Goal: Information Seeking & Learning: Learn about a topic

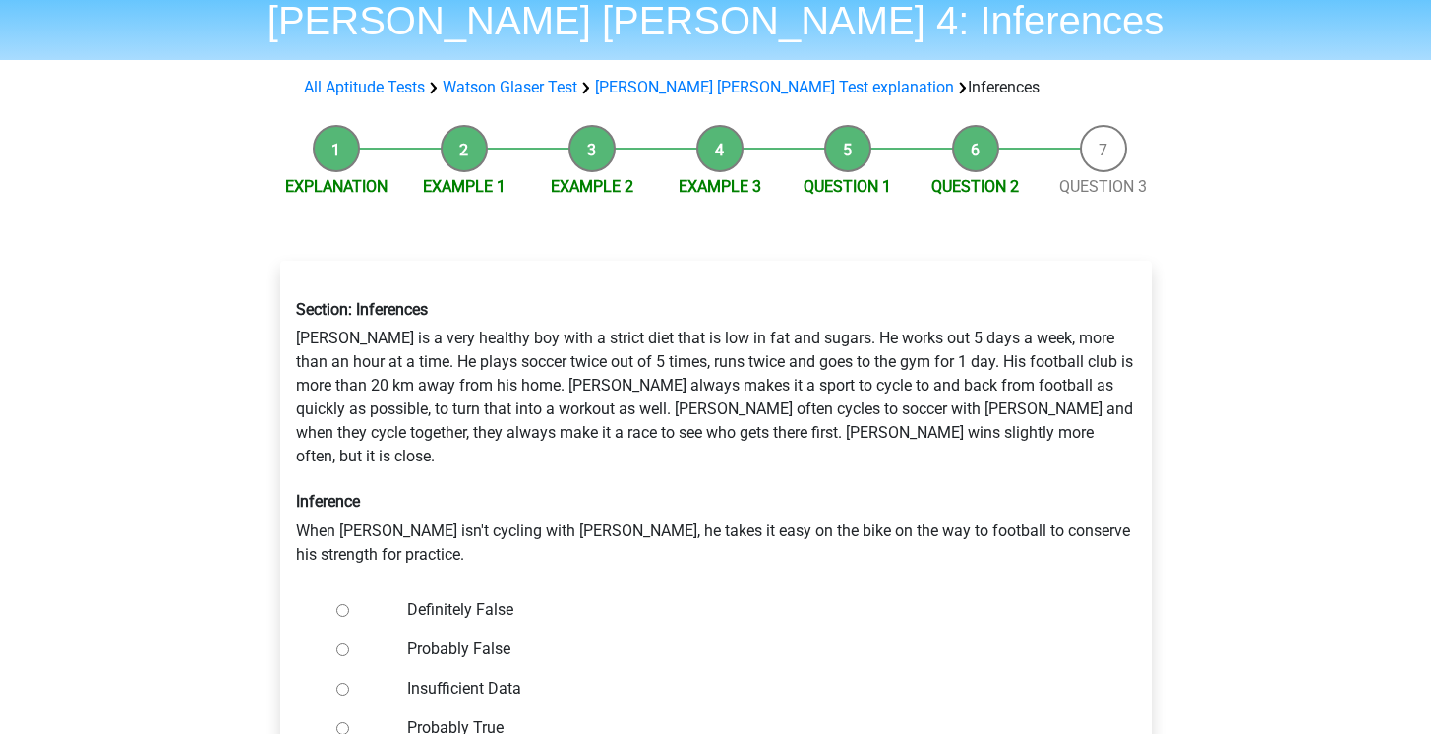
scroll to position [93, 0]
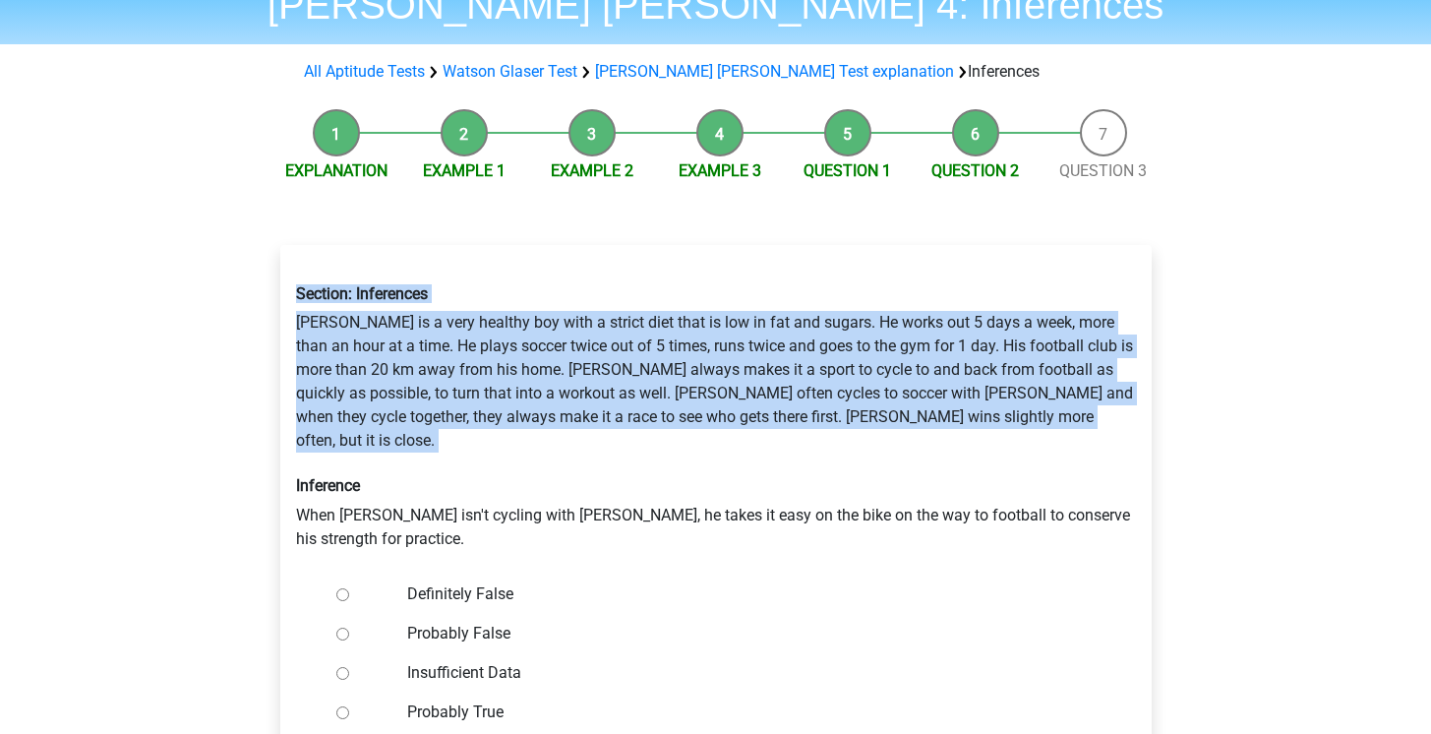
drag, startPoint x: 538, startPoint y: 280, endPoint x: 633, endPoint y: 439, distance: 184.8
click at [633, 439] on div "Section: Inferences [PERSON_NAME] is a very healthy boy with a strict diet that…" at bounding box center [715, 416] width 869 height 297
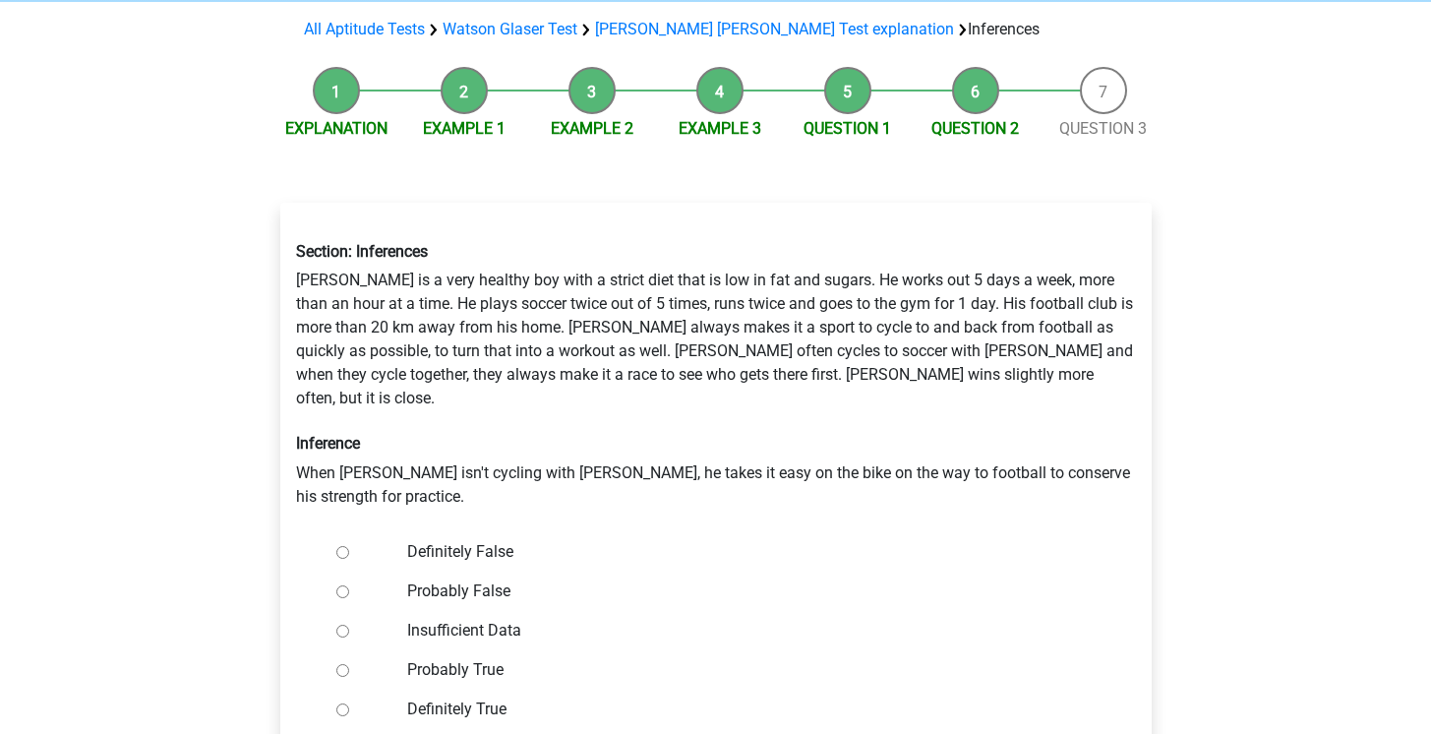
scroll to position [138, 0]
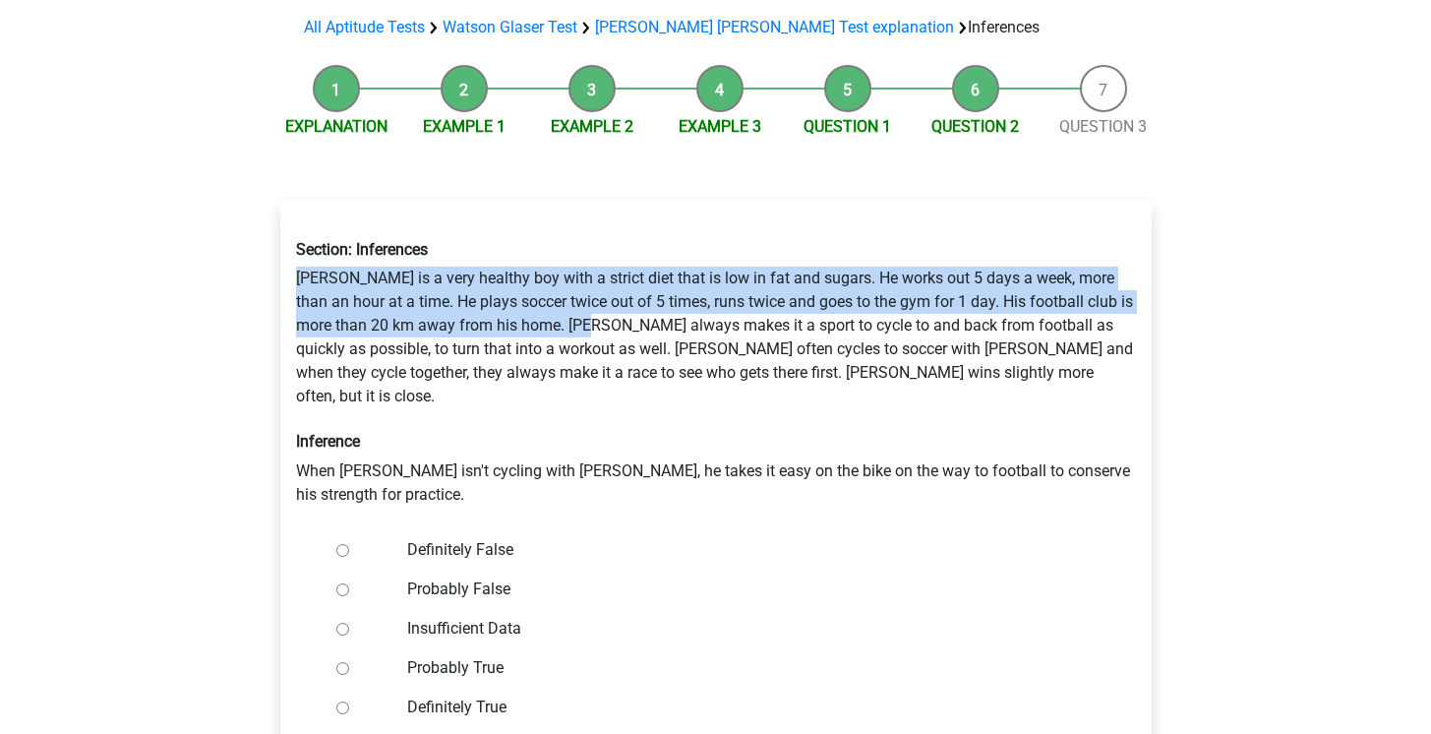
drag, startPoint x: 572, startPoint y: 248, endPoint x: 655, endPoint y: 369, distance: 146.5
click at [646, 357] on div "Section: Inferences Rowan is a very healthy boy with a strict diet that is low …" at bounding box center [715, 372] width 869 height 297
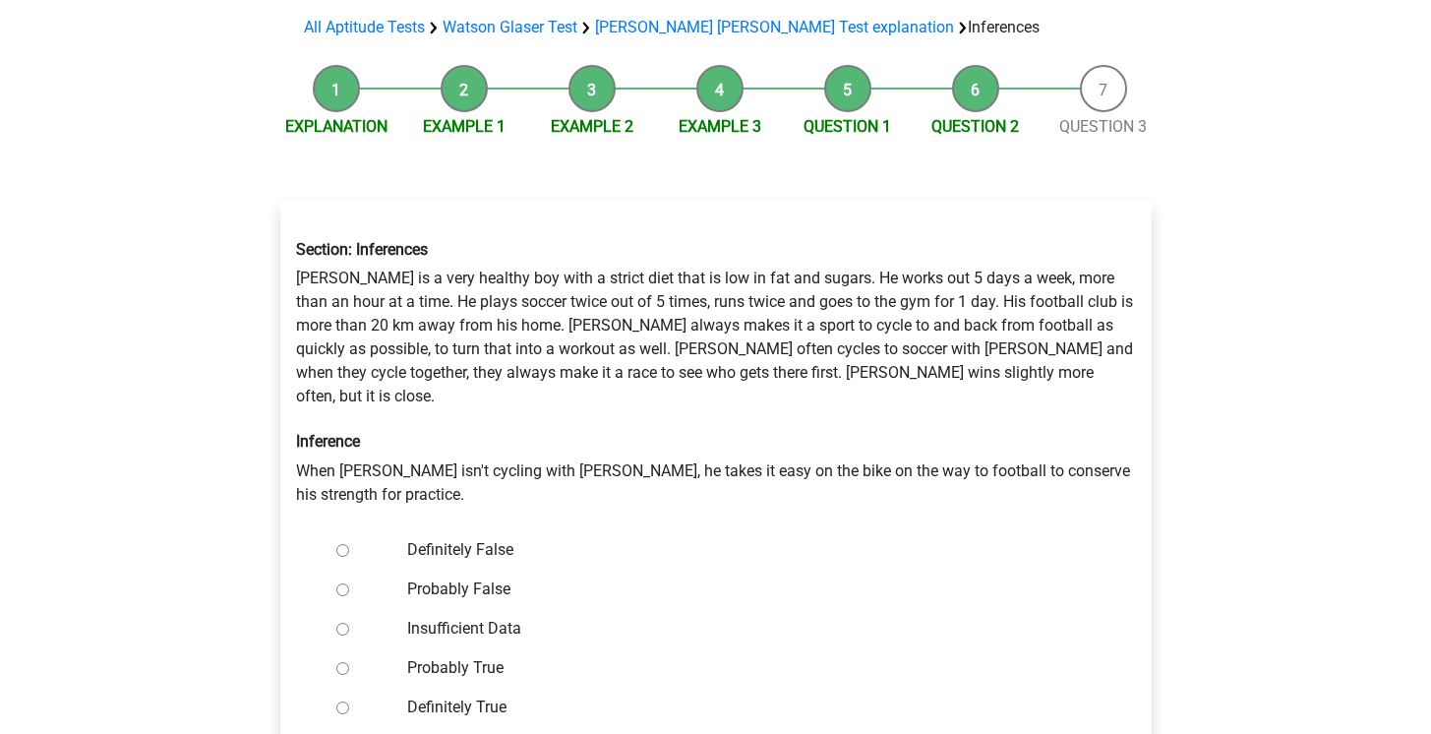
click at [655, 369] on div "Section: Inferences Rowan is a very healthy boy with a strict diet that is low …" at bounding box center [715, 372] width 869 height 297
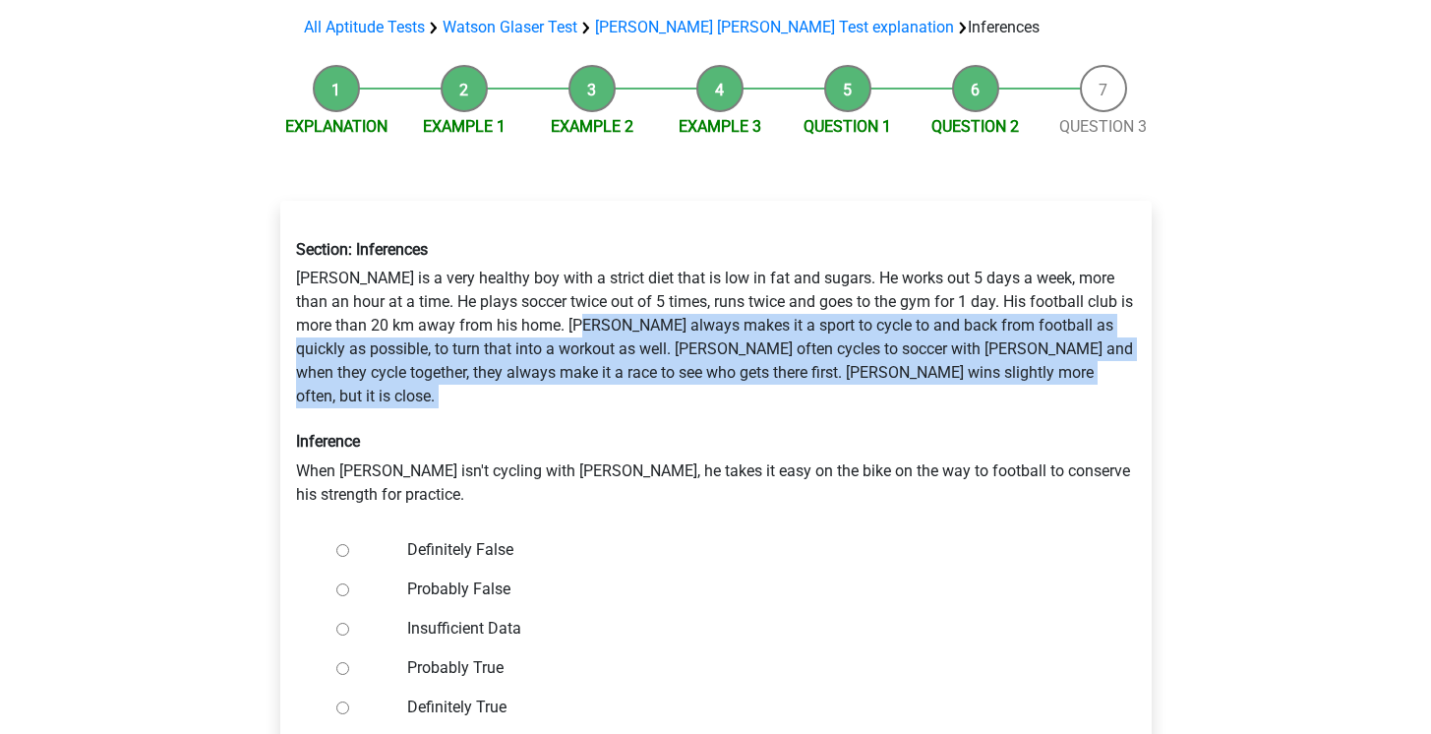
drag, startPoint x: 646, startPoint y: 391, endPoint x: 595, endPoint y: 297, distance: 107.4
click at [595, 297] on div "Section: Inferences Rowan is a very healthy boy with a strict diet that is low …" at bounding box center [715, 372] width 869 height 297
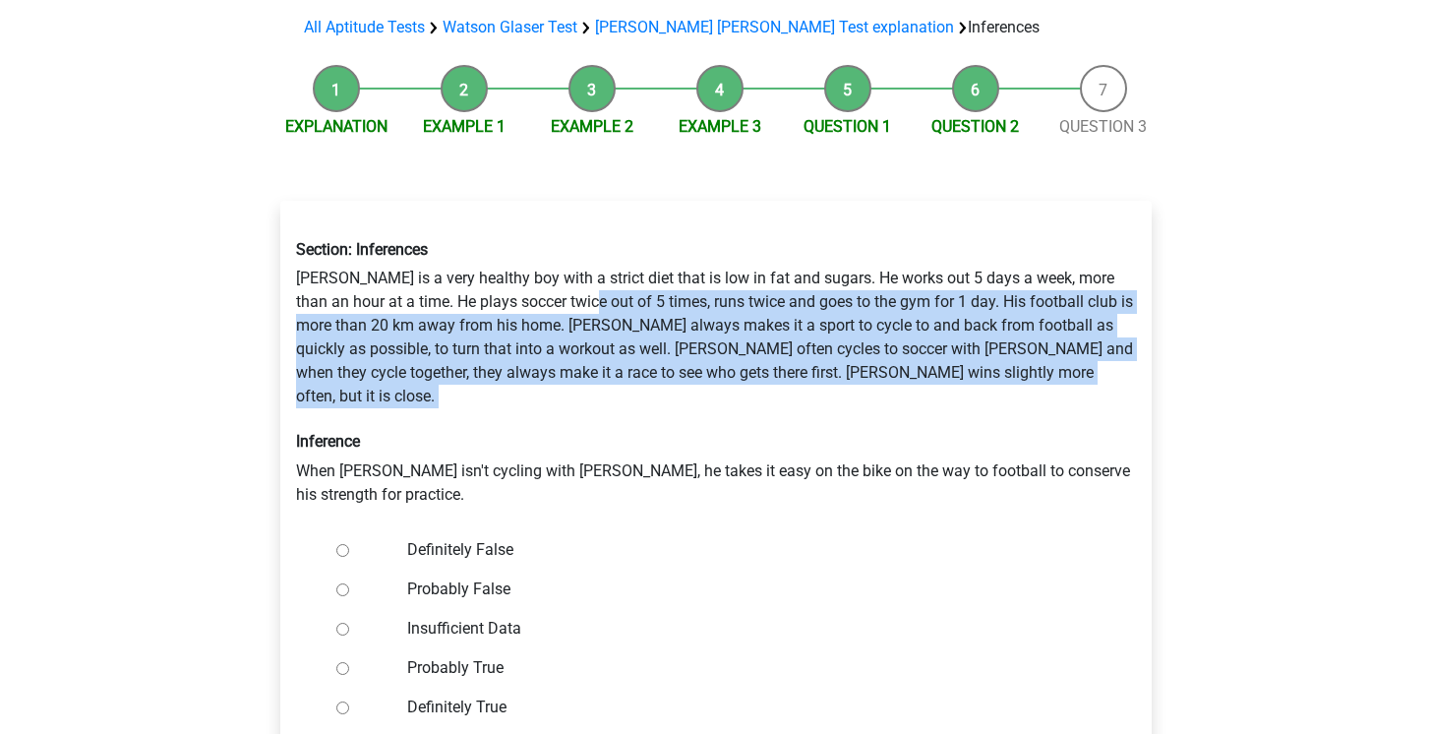
click at [595, 297] on div "Section: Inferences Rowan is a very healthy boy with a strict diet that is low …" at bounding box center [715, 372] width 869 height 297
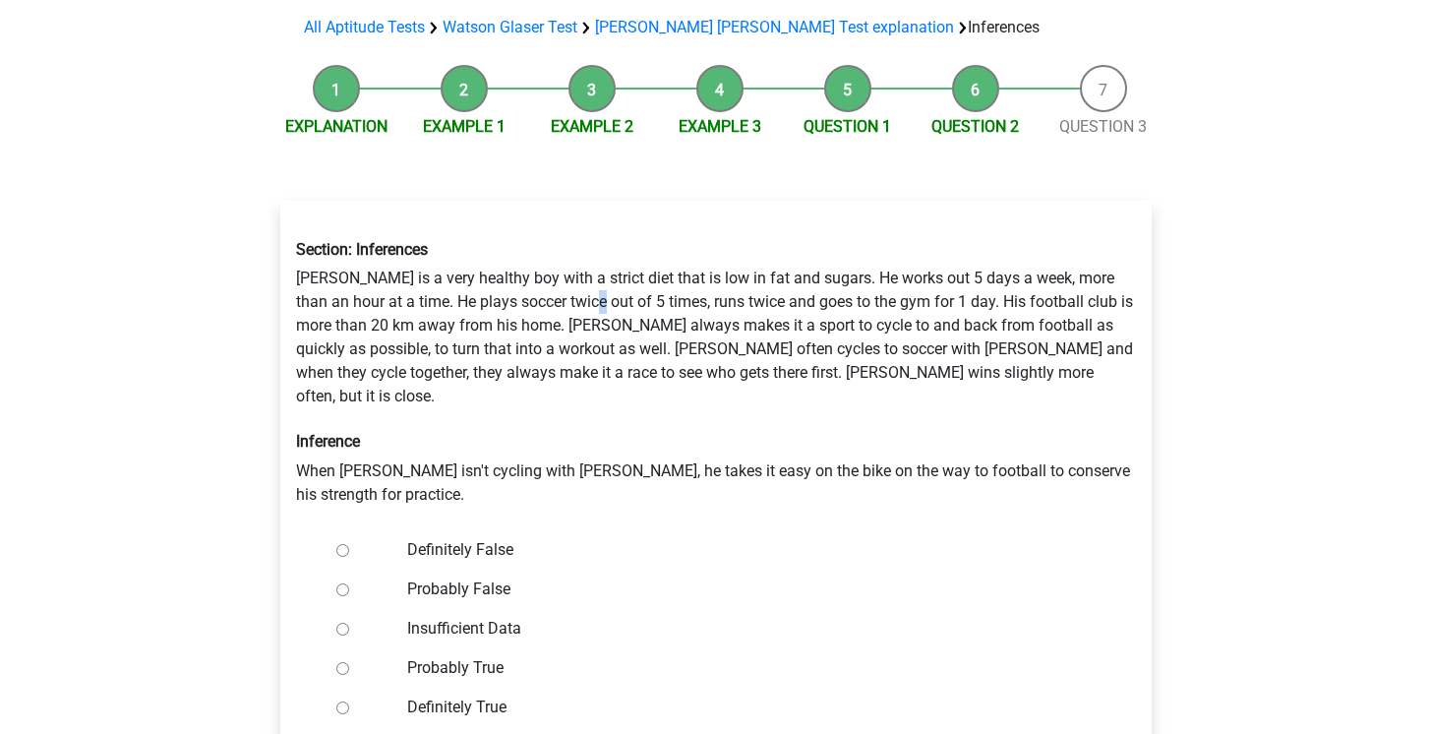
click at [595, 297] on div "Section: Inferences Rowan is a very healthy boy with a strict diet that is low …" at bounding box center [715, 372] width 869 height 297
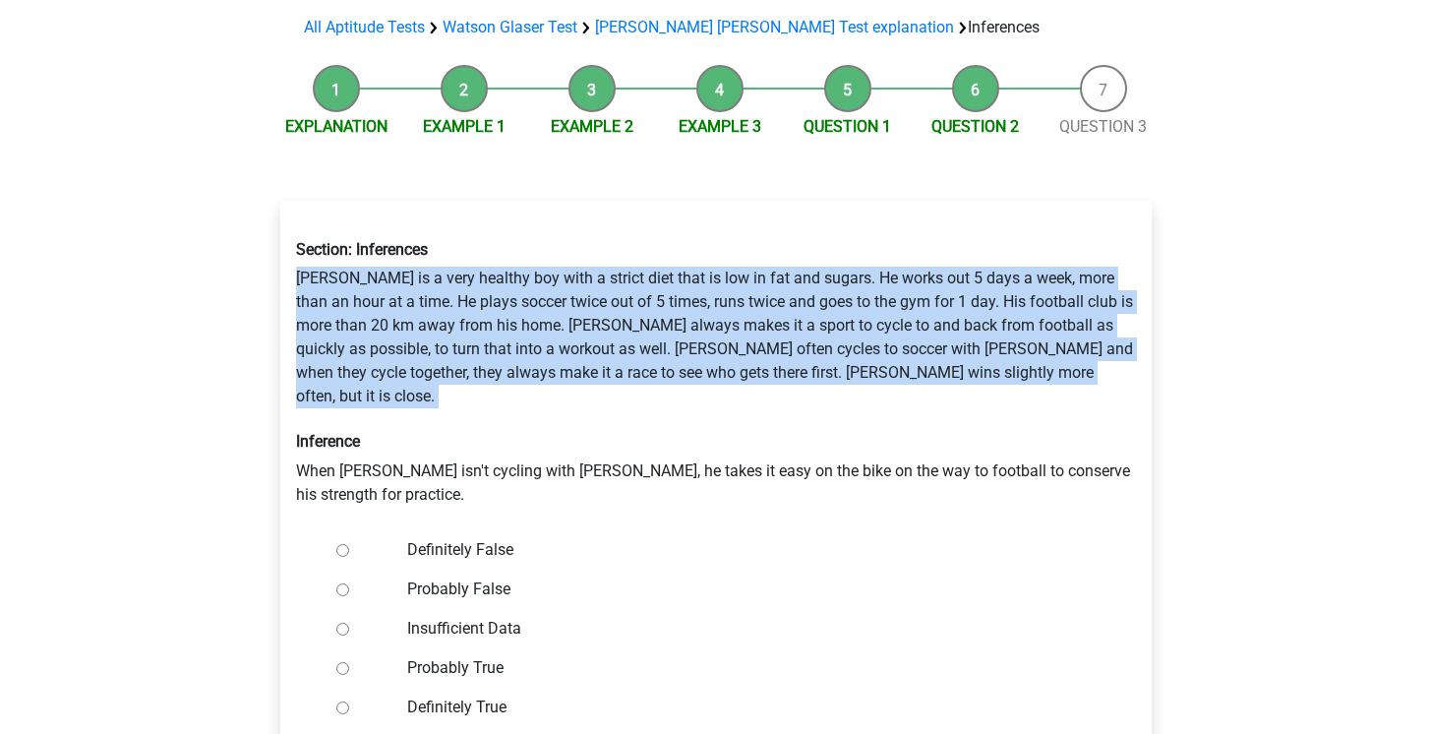
click at [595, 297] on div "Section: Inferences Rowan is a very healthy boy with a strict diet that is low …" at bounding box center [715, 372] width 869 height 297
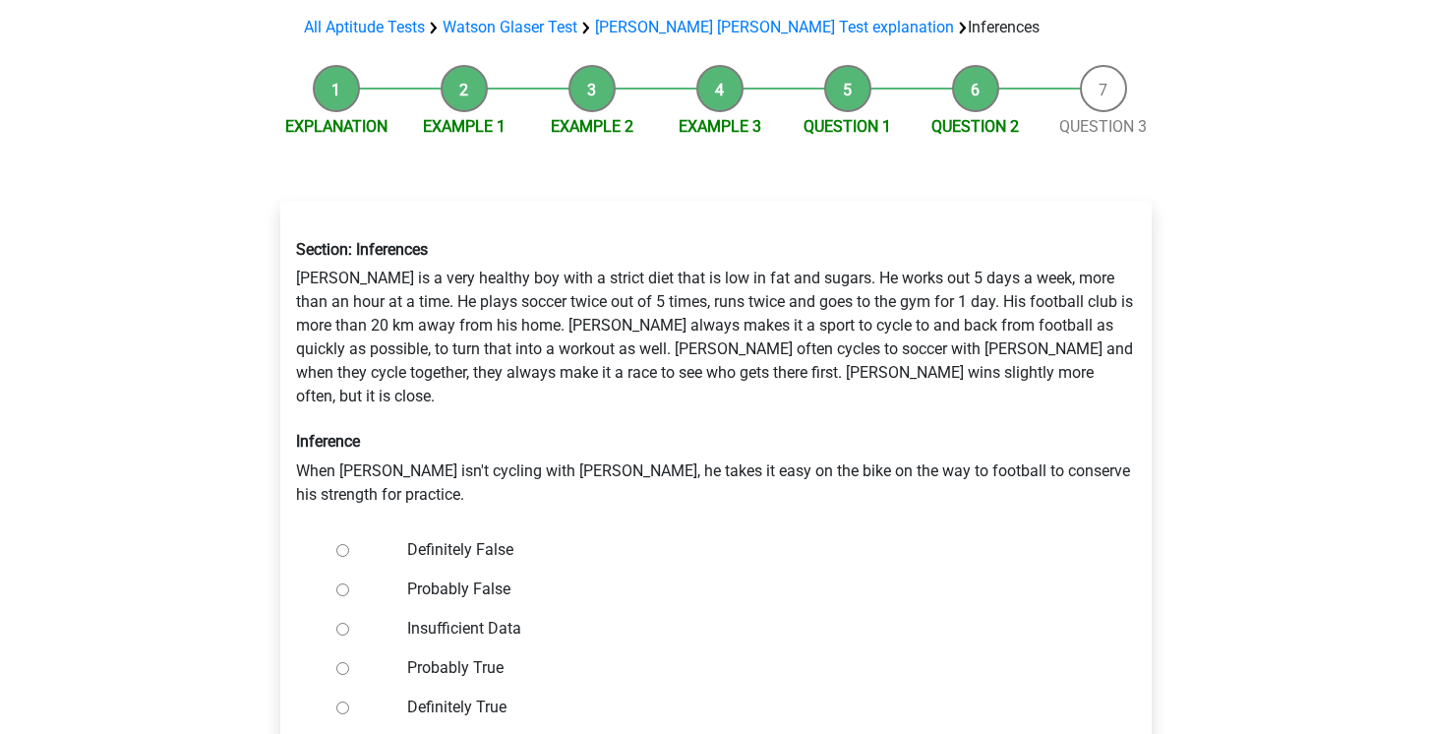
click at [674, 432] on h6 "Inference" at bounding box center [716, 441] width 840 height 19
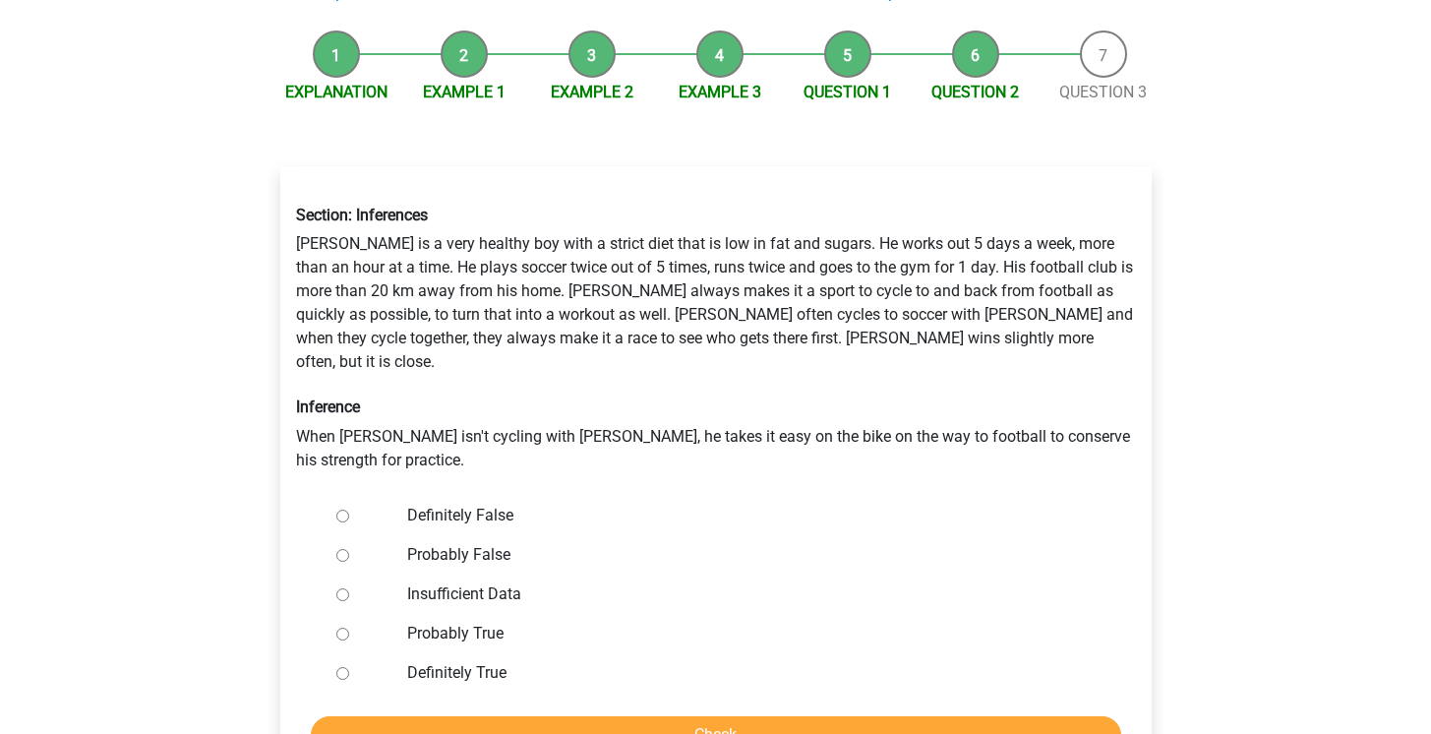
scroll to position [178, 0]
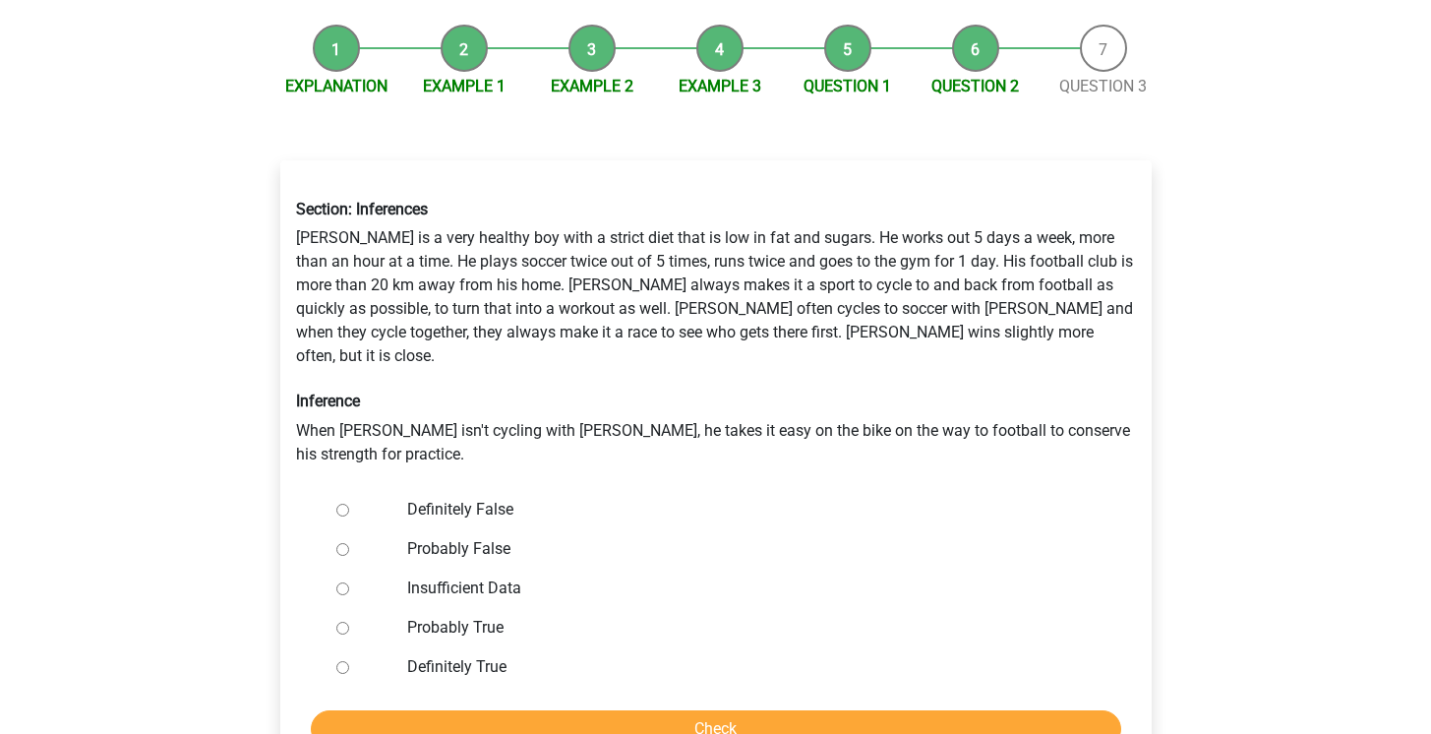
drag, startPoint x: 674, startPoint y: 408, endPoint x: 664, endPoint y: 398, distance: 13.9
click at [664, 399] on div "Section: Inferences Rowan is a very healthy boy with a strict diet that is low …" at bounding box center [715, 332] width 869 height 297
click at [664, 398] on div "Section: Inferences Rowan is a very healthy boy with a strict diet that is low …" at bounding box center [715, 332] width 869 height 297
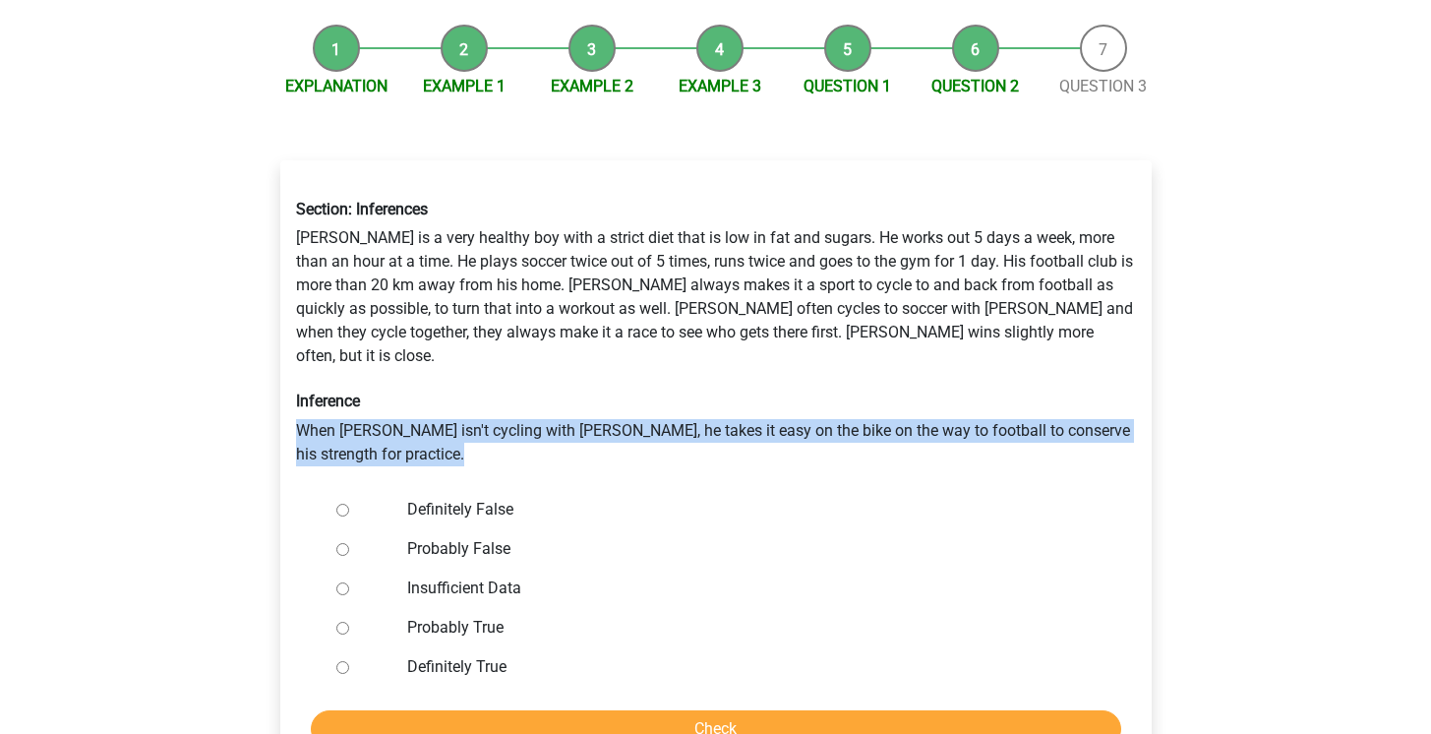
click at [664, 398] on div "Section: Inferences Rowan is a very healthy boy with a strict diet that is low …" at bounding box center [715, 332] width 869 height 297
click at [664, 424] on div "Section: Inferences Rowan is a very healthy boy with a strict diet that is low …" at bounding box center [715, 332] width 869 height 297
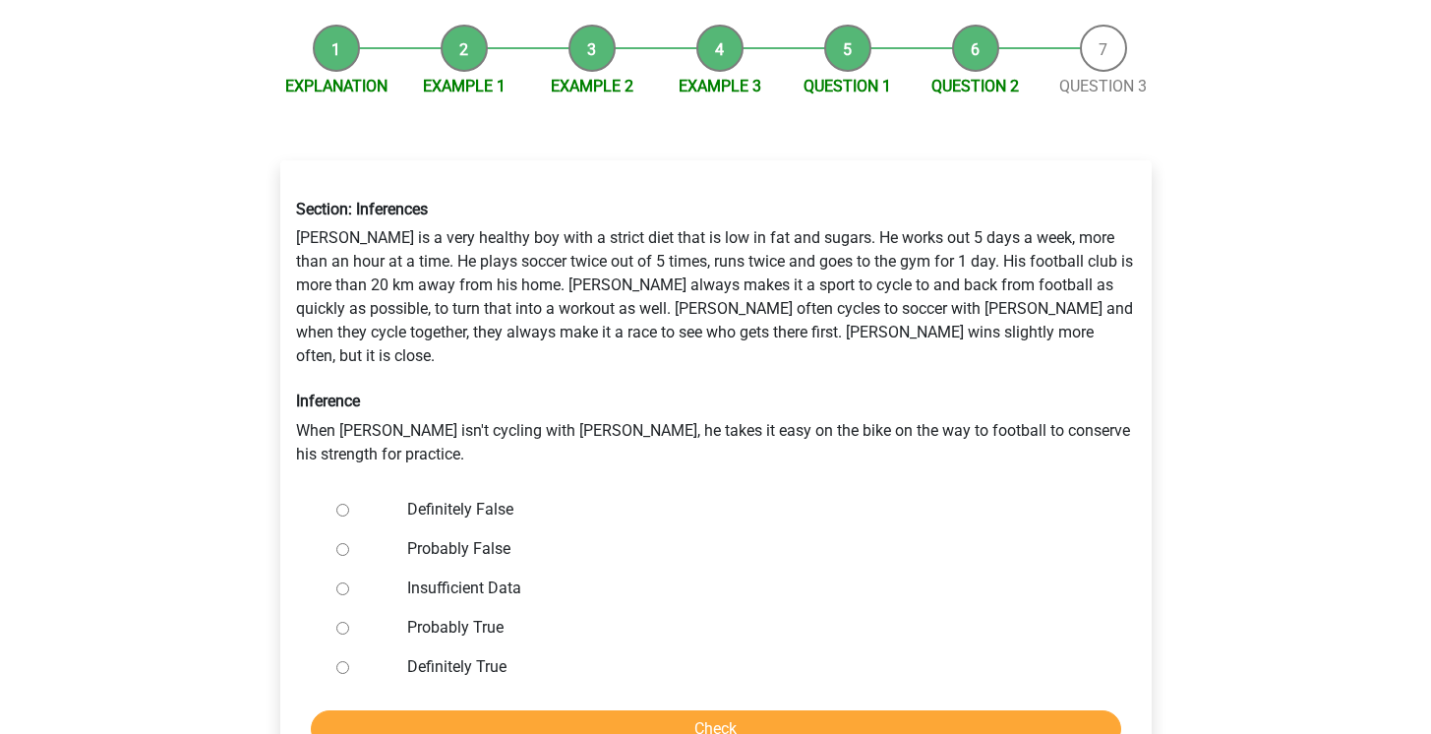
click at [441, 498] on label "Definitely False" at bounding box center [747, 510] width 680 height 24
click at [349, 503] on input "Definitely False" at bounding box center [342, 509] width 13 height 13
radio input "true"
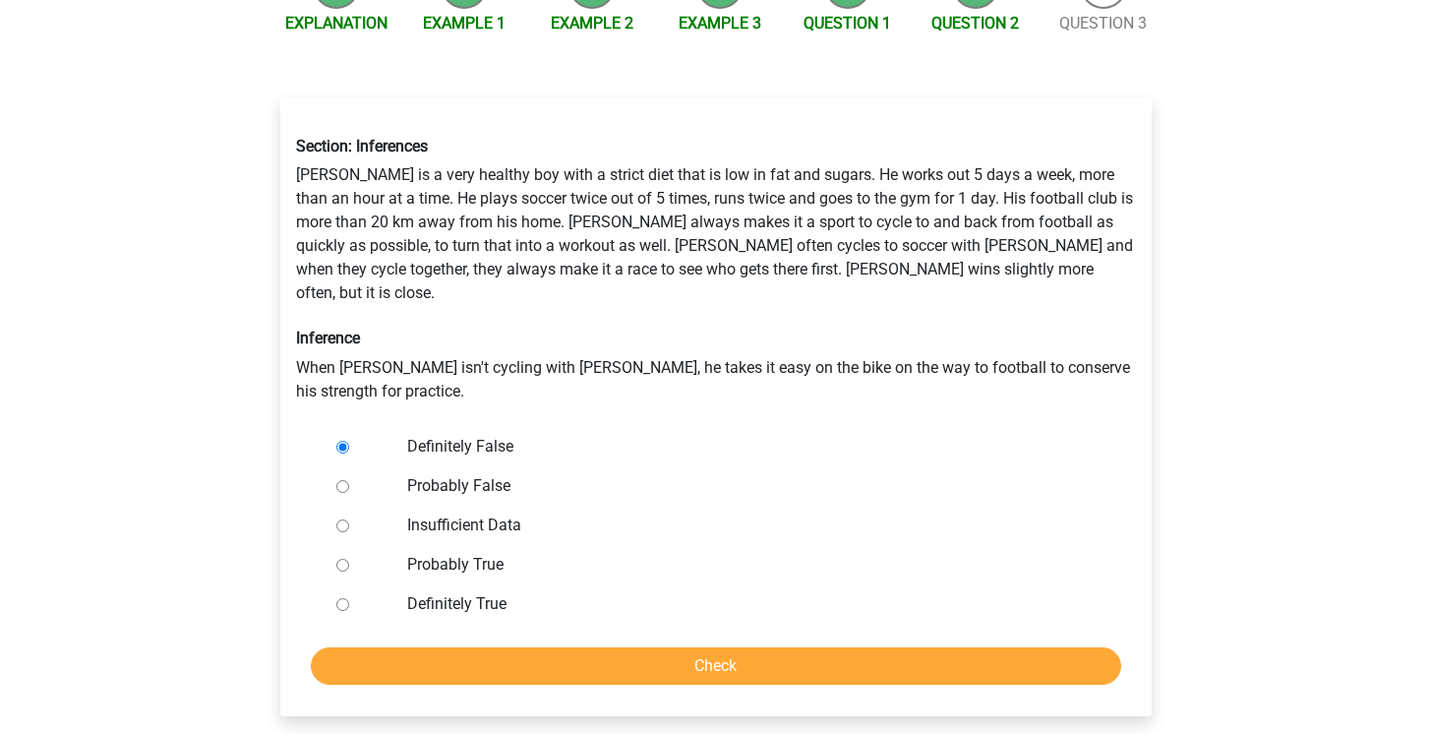
scroll to position [253, 0]
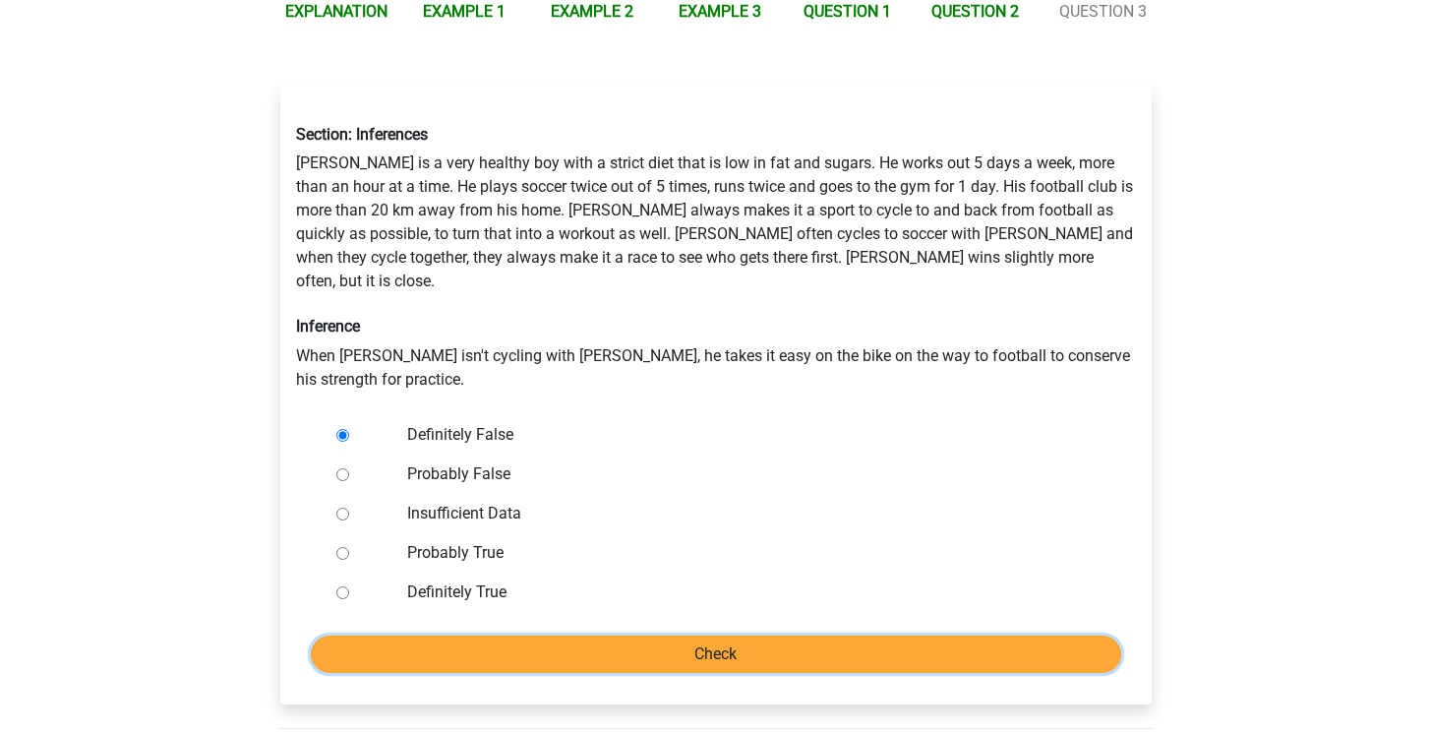
click at [641, 635] on input "Check" at bounding box center [716, 653] width 810 height 37
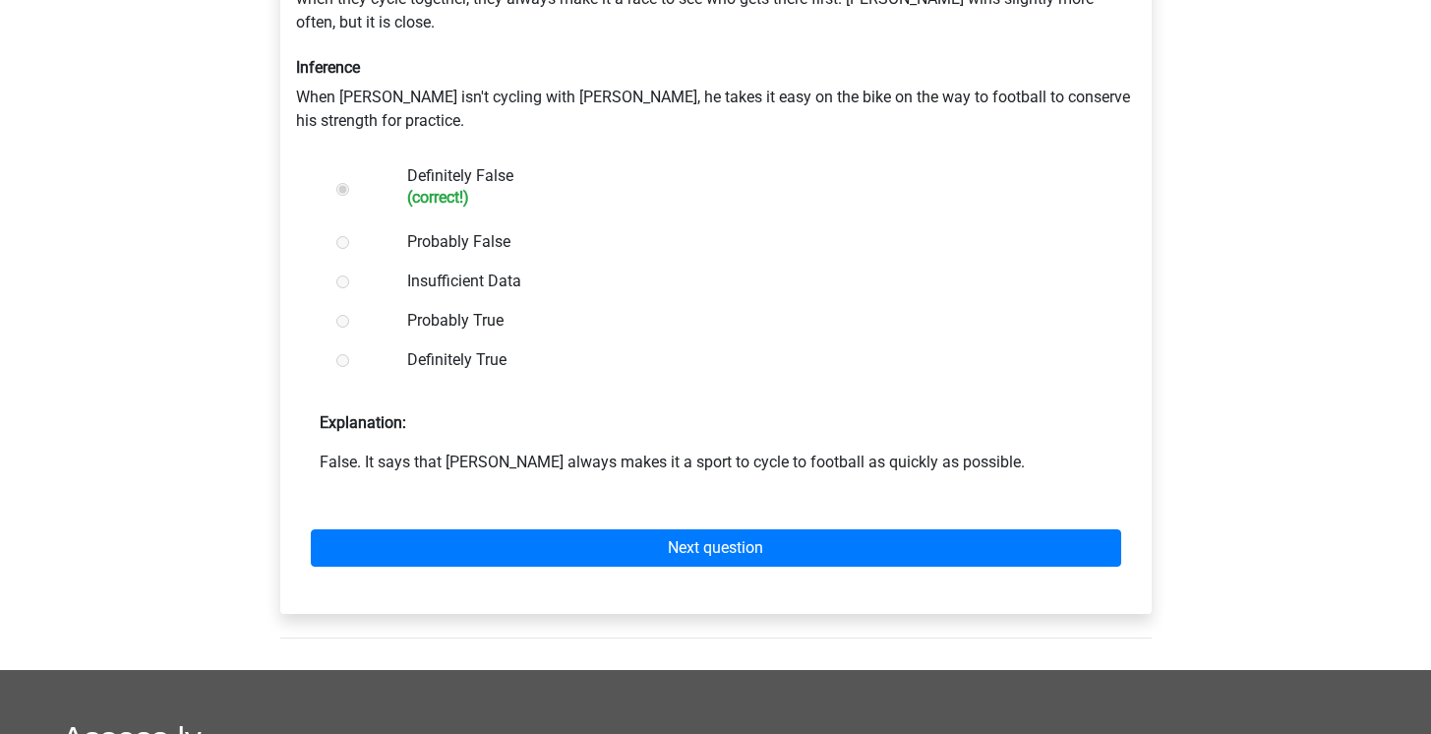
scroll to position [550, 0]
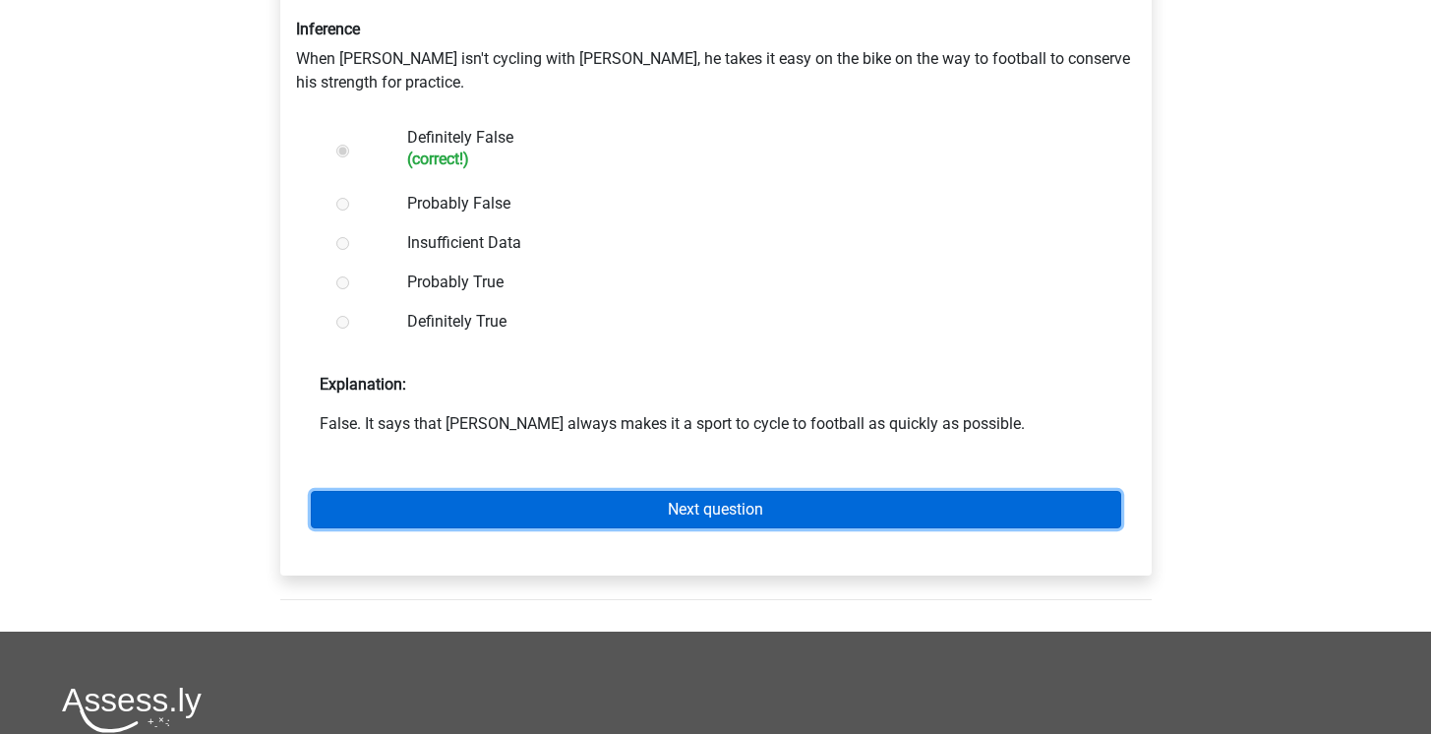
click at [684, 491] on link "Next question" at bounding box center [716, 509] width 810 height 37
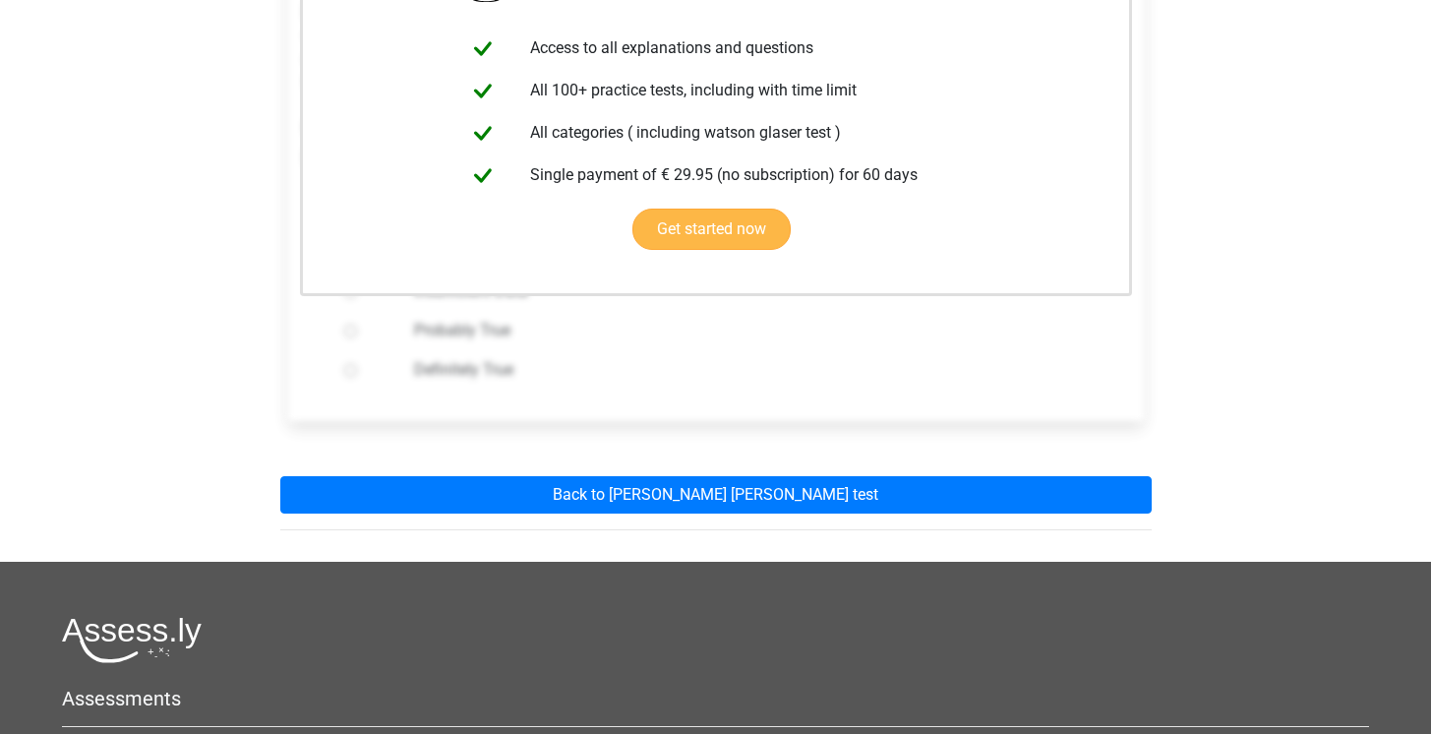
scroll to position [430, 0]
